Goal: Information Seeking & Learning: Learn about a topic

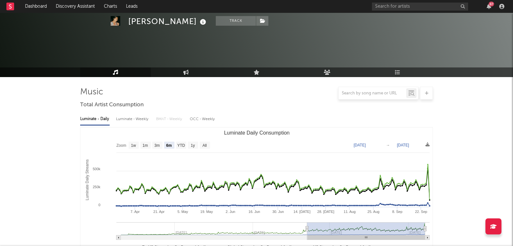
select select "6m"
select select "1w"
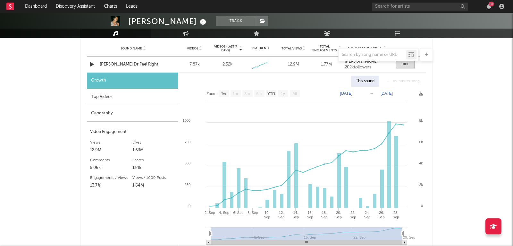
scroll to position [487, 0]
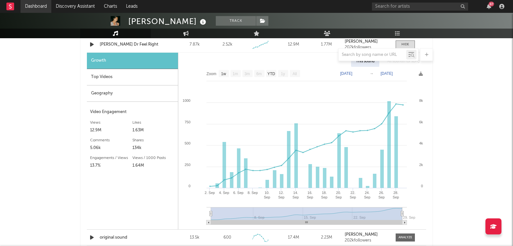
click at [33, 6] on link "Dashboard" at bounding box center [36, 6] width 31 height 13
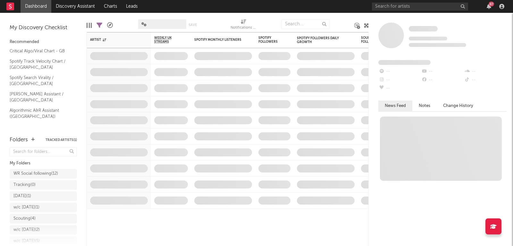
scroll to position [30, 0]
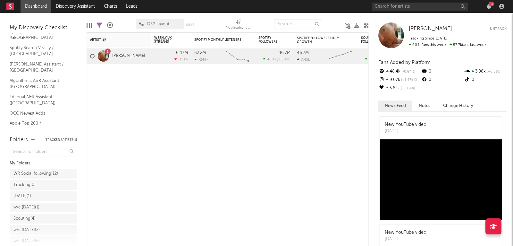
click at [35, 136] on link "Shazam Top 200 / GB" at bounding box center [40, 139] width 61 height 7
click at [58, 12] on link "Discovery Assistant" at bounding box center [75, 6] width 48 height 13
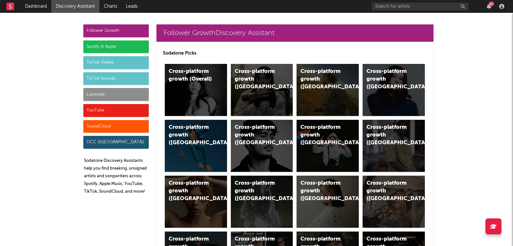
click at [116, 98] on div "Luminate" at bounding box center [115, 94] width 65 height 13
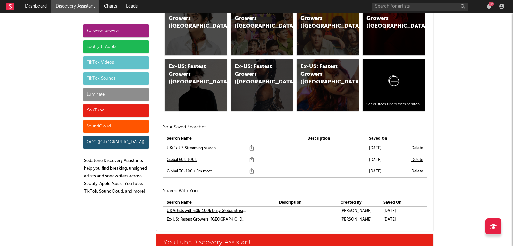
scroll to position [3970, 0]
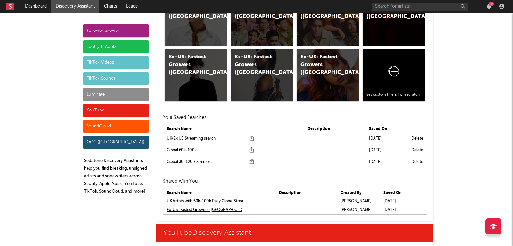
click at [179, 158] on link "Global 30-100 / 2m most" at bounding box center [189, 162] width 45 height 8
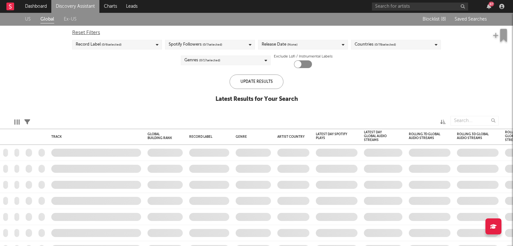
checkbox input "true"
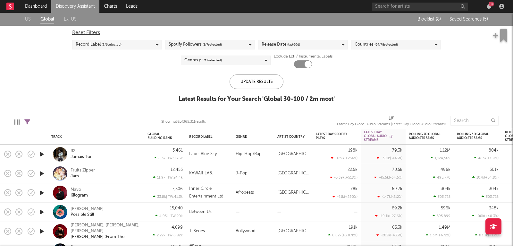
select select "between"
select select "max"
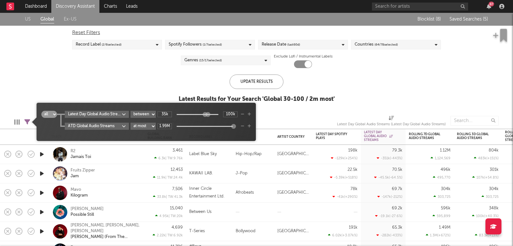
click at [26, 119] on icon at bounding box center [27, 122] width 6 height 6
click at [245, 126] on icon "button" at bounding box center [243, 126] width 4 height 4
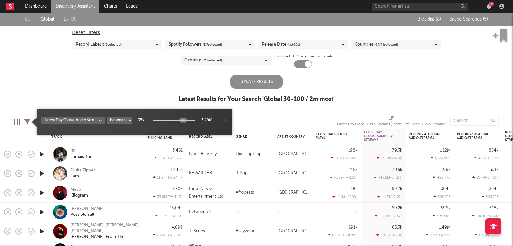
type input "4.69M"
drag, startPoint x: 185, startPoint y: 119, endPoint x: 207, endPoint y: 119, distance: 21.8
click at [207, 119] on div "35k 4.69M" at bounding box center [174, 120] width 80 height 6
click at [262, 88] on div "Update Results" at bounding box center [257, 81] width 54 height 14
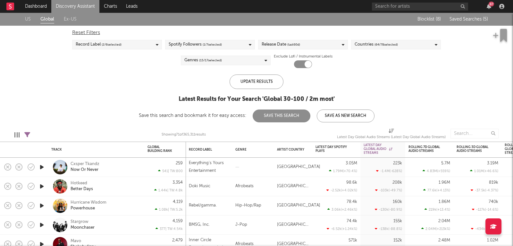
click at [398, 48] on span "( 64 / 78 selected)" at bounding box center [386, 45] width 23 height 8
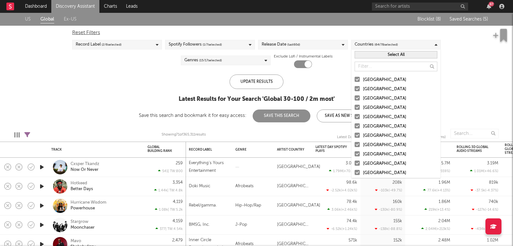
click at [396, 56] on button "Select All" at bounding box center [396, 54] width 83 height 7
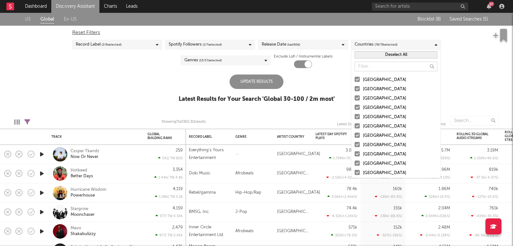
click at [337, 64] on div "Reset Filters Record Label ( 2 / 6 selected) Spotify Followers ( 1 / 7 selected…" at bounding box center [256, 47] width 375 height 42
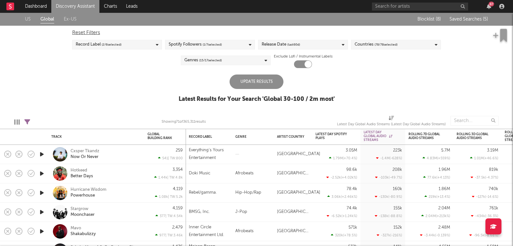
click at [329, 45] on div "Release Date (last 60 d)" at bounding box center [303, 45] width 90 height 10
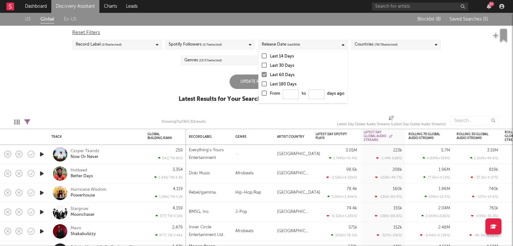
click at [274, 83] on div "Last 180 Days" at bounding box center [307, 85] width 74 height 8
click at [262, 83] on input "Last 180 Days" at bounding box center [262, 85] width 0 height 8
click at [415, 80] on div "US Global Ex-US Blocklist ( 8 ) Saved Searches ( 5 ) Reset Filters Record Label…" at bounding box center [256, 61] width 513 height 97
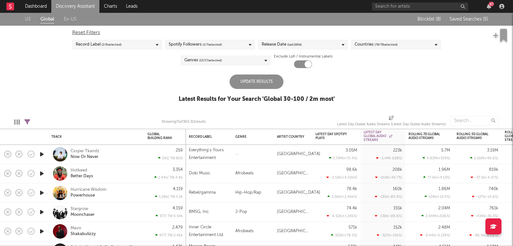
click at [258, 81] on div "Update Results" at bounding box center [257, 81] width 54 height 14
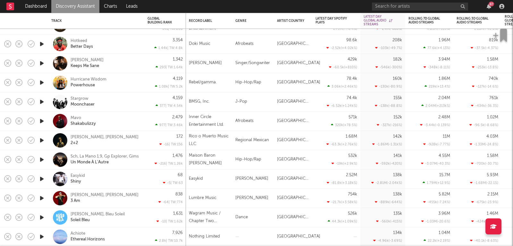
click at [323, 176] on div "2.52M -81.8k ( +3.18k % )" at bounding box center [337, 178] width 42 height 19
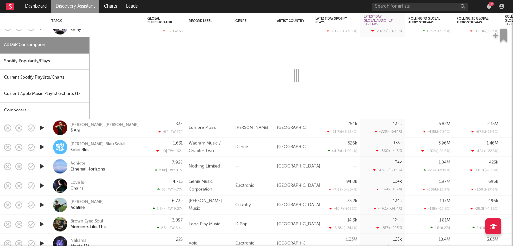
select select "1w"
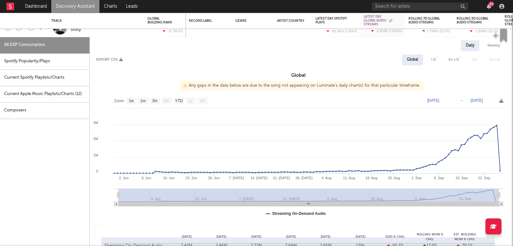
click at [60, 66] on div "Spotify Popularity/Plays" at bounding box center [45, 61] width 90 height 16
select select "1w"
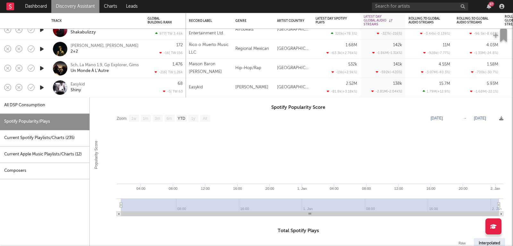
click at [310, 93] on div "[GEOGRAPHIC_DATA]" at bounding box center [293, 87] width 39 height 19
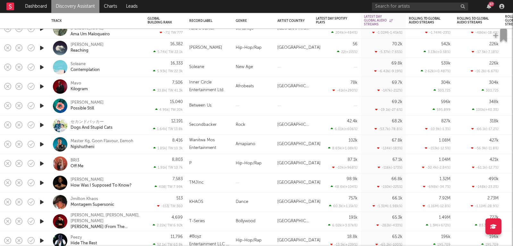
click at [319, 159] on div "87.1k -10k ( +968 % )" at bounding box center [337, 163] width 42 height 19
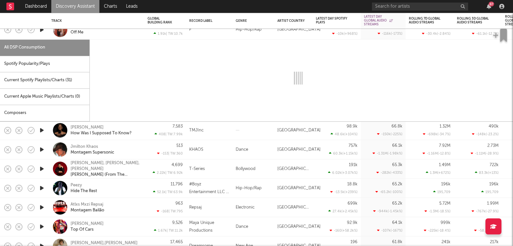
select select "1w"
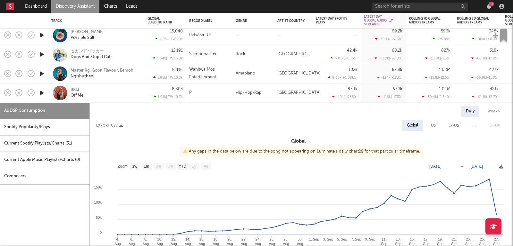
click at [453, 91] on div "1.04M -30.4k ( -2.84 % )" at bounding box center [430, 92] width 48 height 19
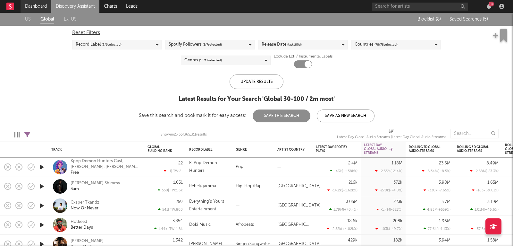
click at [33, 10] on link "Dashboard" at bounding box center [36, 6] width 31 height 13
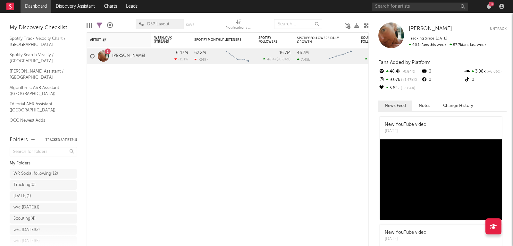
scroll to position [30, 0]
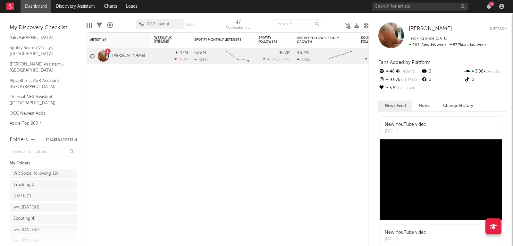
click at [42, 136] on link "Shazam Top 200 / GB" at bounding box center [40, 139] width 61 height 7
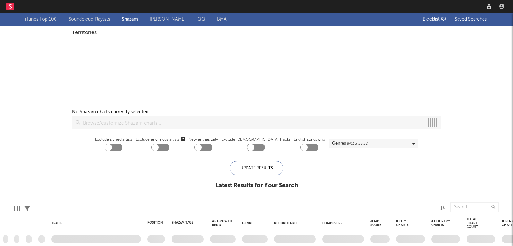
checkbox input "true"
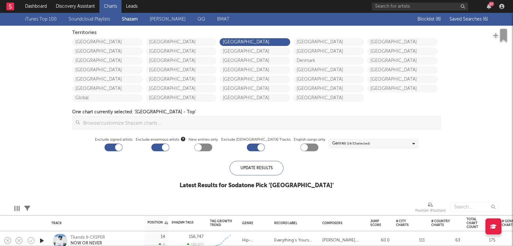
click at [471, 23] on div "Blocklist ( 8 ) Saved Searches ( 6 )" at bounding box center [448, 19] width 80 height 13
click at [468, 22] on div "Blocklist ( 8 ) Saved Searches ( 6 )" at bounding box center [448, 19] width 80 height 13
click at [467, 19] on span "Saved Searches ( 6 )" at bounding box center [469, 19] width 39 height 4
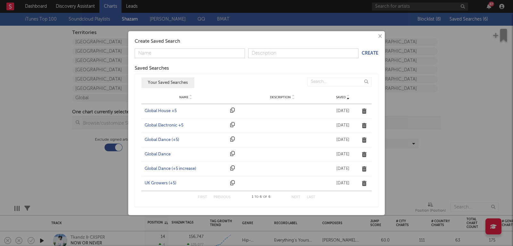
click at [164, 182] on div "UK Growers (+5)" at bounding box center [186, 183] width 82 height 6
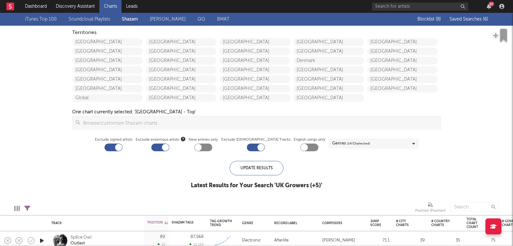
click at [474, 19] on span "Saved Searches ( 6 )" at bounding box center [469, 19] width 39 height 4
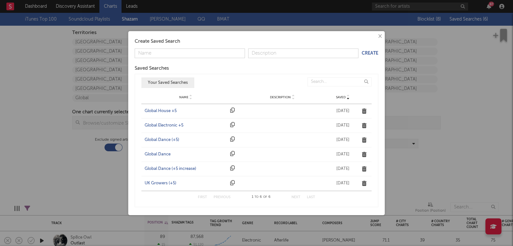
click at [168, 139] on div "Global Dance (+5)" at bounding box center [186, 140] width 82 height 6
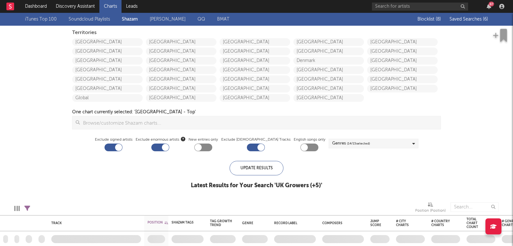
checkbox input "true"
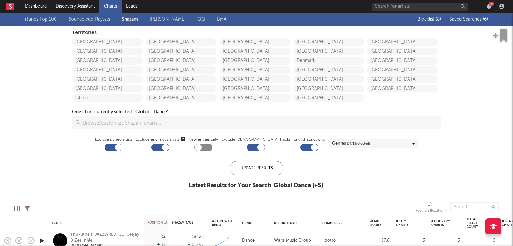
click at [471, 21] on span "Saved Searches ( 6 )" at bounding box center [469, 19] width 39 height 4
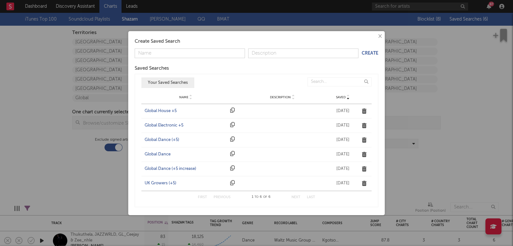
click at [169, 125] on div "Global Electronic +5" at bounding box center [186, 125] width 82 height 6
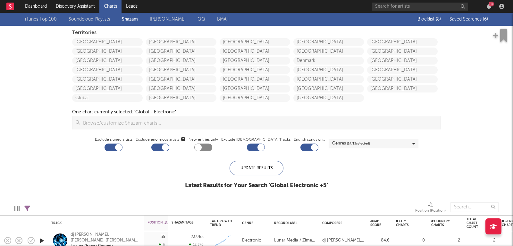
click at [467, 19] on span "Saved Searches ( 6 )" at bounding box center [469, 19] width 39 height 4
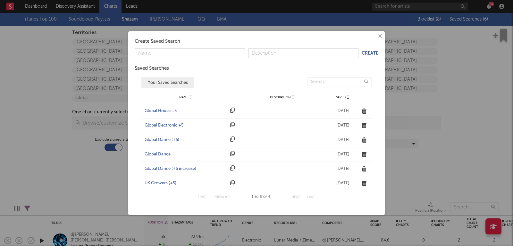
click at [168, 111] on div "Global House +5" at bounding box center [186, 111] width 82 height 6
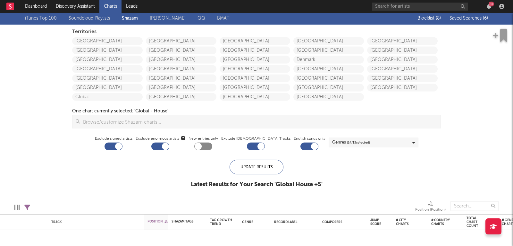
click at [462, 113] on div "iTunes Top 100 Soundcloud Playlists Shazam Warner Chappell QQ BMAT Blocklist ( …" at bounding box center [256, 103] width 513 height 183
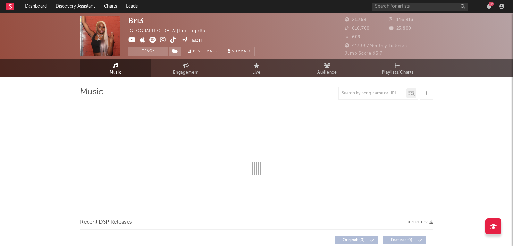
select select "6m"
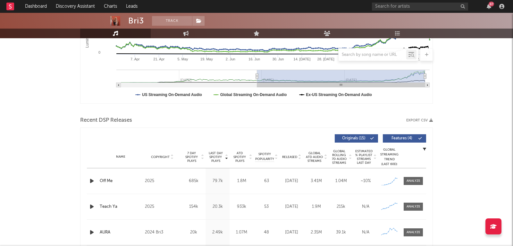
scroll to position [207, 0]
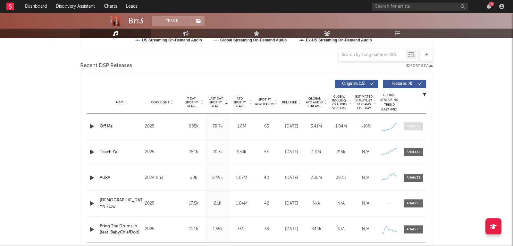
click at [411, 124] on div at bounding box center [414, 126] width 14 height 5
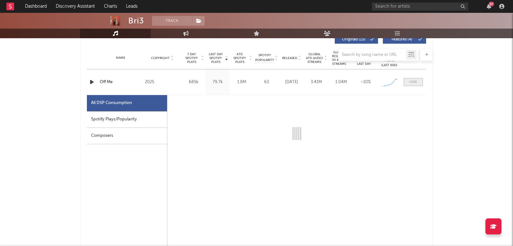
scroll to position [265, 0]
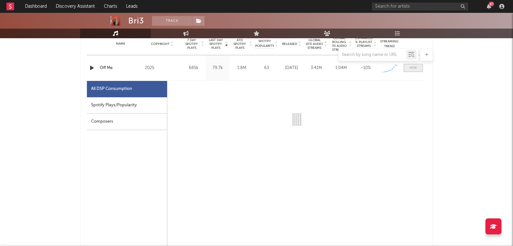
select select "1w"
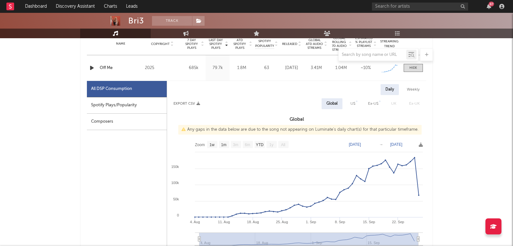
click at [117, 100] on div "Spotify Plays/Popularity" at bounding box center [127, 105] width 80 height 16
select select "1w"
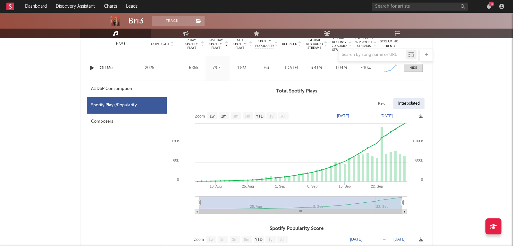
click at [120, 92] on div "All DSP Consumption" at bounding box center [127, 89] width 80 height 16
select select "1w"
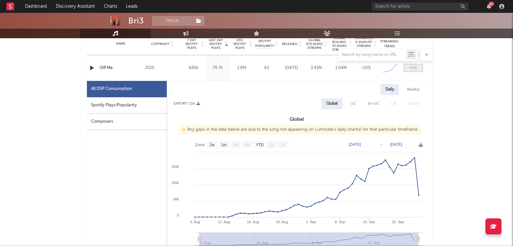
click at [417, 68] on span at bounding box center [413, 68] width 19 height 8
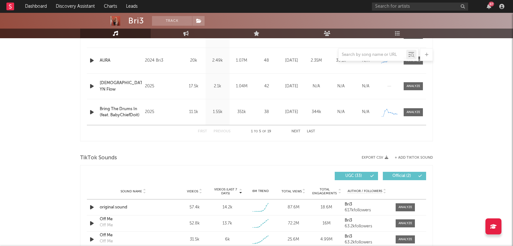
scroll to position [415, 0]
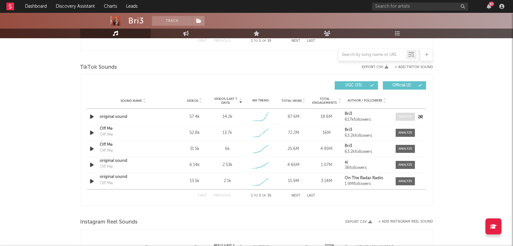
click at [410, 116] on div at bounding box center [406, 116] width 14 height 5
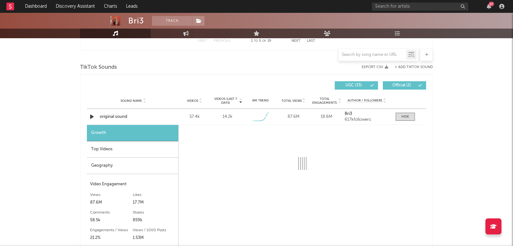
select select "1w"
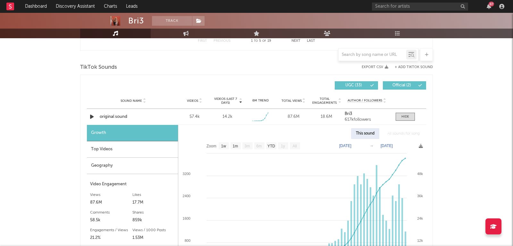
click at [125, 150] on div "Top Videos" at bounding box center [132, 149] width 91 height 16
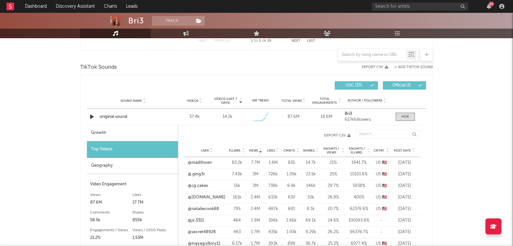
click at [117, 134] on div "Growth" at bounding box center [132, 133] width 91 height 16
select select "1w"
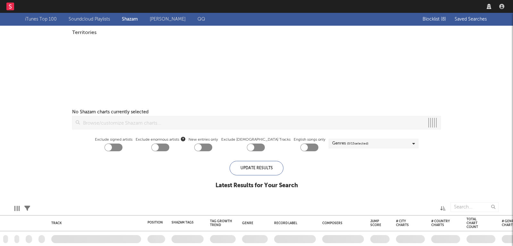
checkbox input "true"
